Goal: Check status

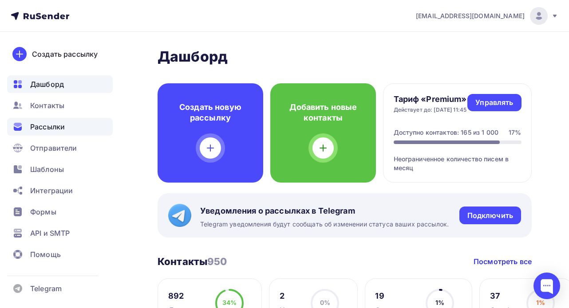
click at [68, 126] on div "Рассылки" at bounding box center [60, 127] width 106 height 18
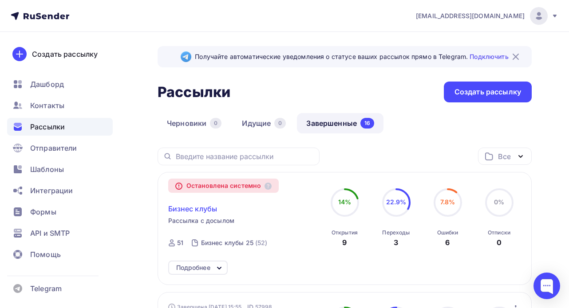
click at [205, 211] on span "Бизнес клубы" at bounding box center [192, 209] width 49 height 11
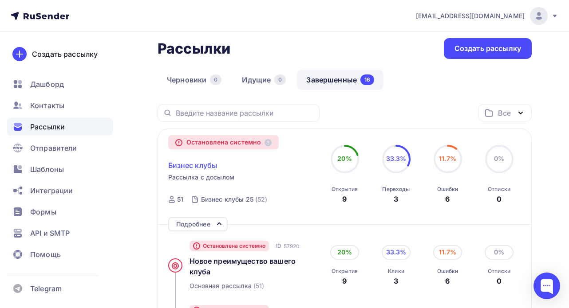
scroll to position [44, 0]
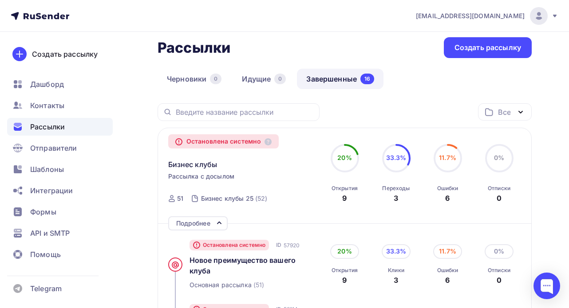
click at [202, 176] on span "Рассылка с досылом" at bounding box center [201, 176] width 67 height 9
click at [202, 169] on span "Бизнес клубы" at bounding box center [192, 164] width 49 height 11
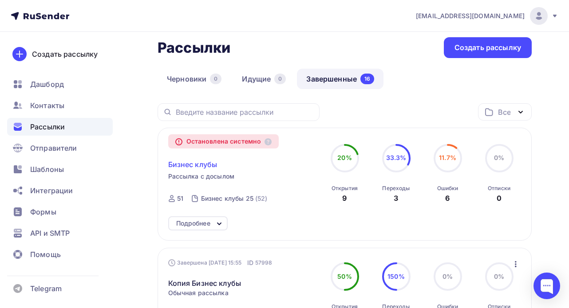
click at [202, 165] on span "Бизнес клубы" at bounding box center [192, 164] width 49 height 11
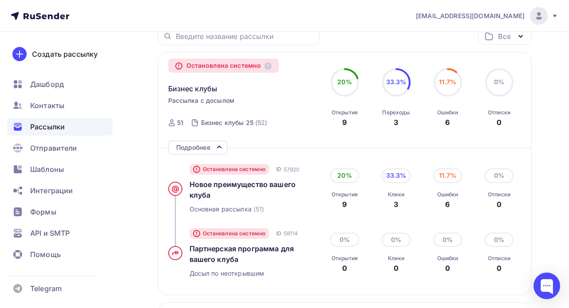
scroll to position [122, 0]
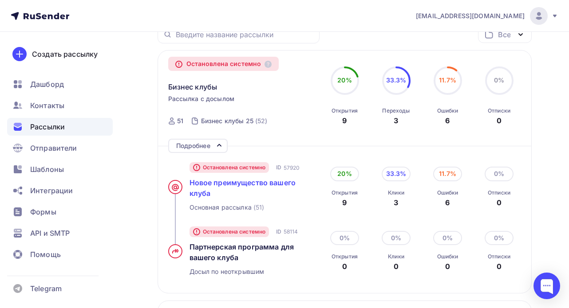
click at [235, 184] on span "Новое преимущество вашего клуба" at bounding box center [242, 188] width 106 height 20
